Goal: Task Accomplishment & Management: Manage account settings

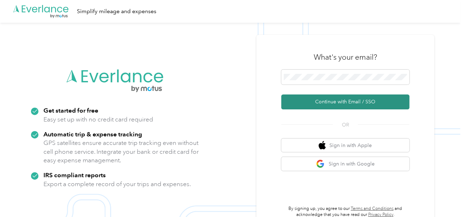
drag, startPoint x: 328, startPoint y: 103, endPoint x: 265, endPoint y: 79, distance: 67.7
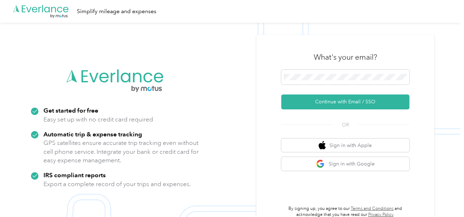
click at [328, 102] on button "Continue with Email / SSO" at bounding box center [345, 102] width 128 height 15
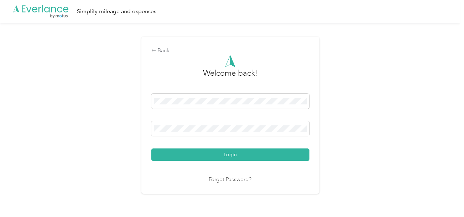
click at [214, 148] on div "Login" at bounding box center [230, 127] width 158 height 67
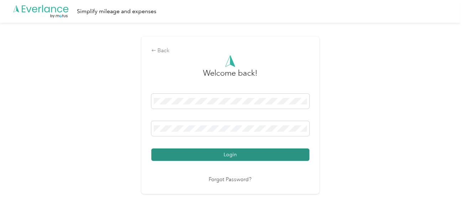
click at [216, 153] on button "Login" at bounding box center [230, 155] width 158 height 12
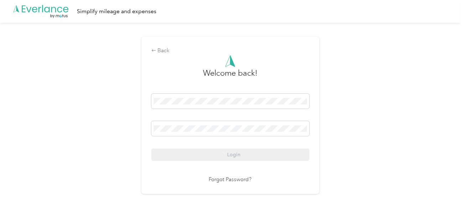
click at [377, 134] on div "Back Welcome back! Login Forgot Password?" at bounding box center [230, 118] width 460 height 191
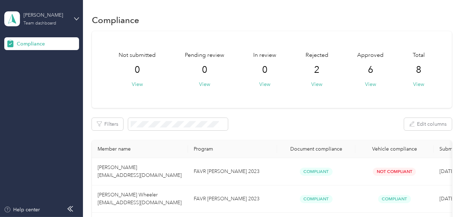
drag, startPoint x: 28, startPoint y: 17, endPoint x: 33, endPoint y: 20, distance: 5.3
click at [30, 17] on div "[PERSON_NAME]" at bounding box center [45, 14] width 44 height 7
click at [34, 73] on div "Log out" at bounding box center [23, 74] width 27 height 7
